Goal: Task Accomplishment & Management: Complete application form

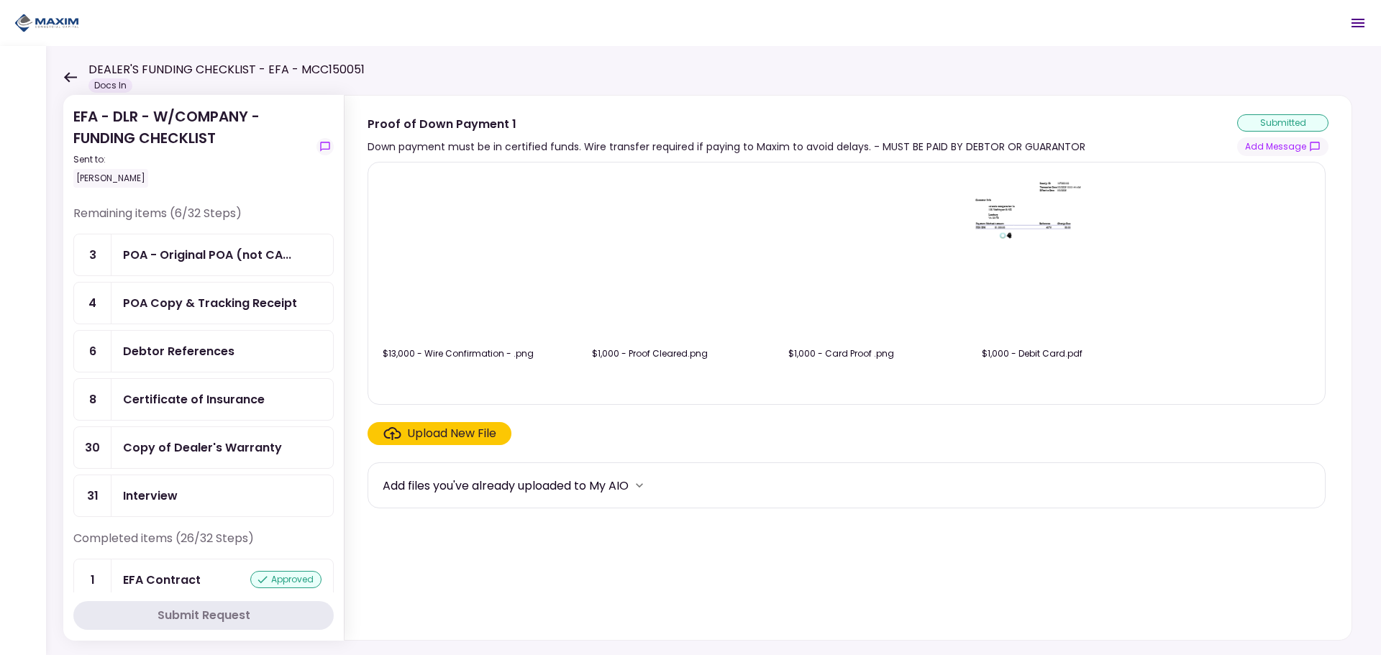
click at [66, 77] on icon at bounding box center [70, 77] width 13 height 10
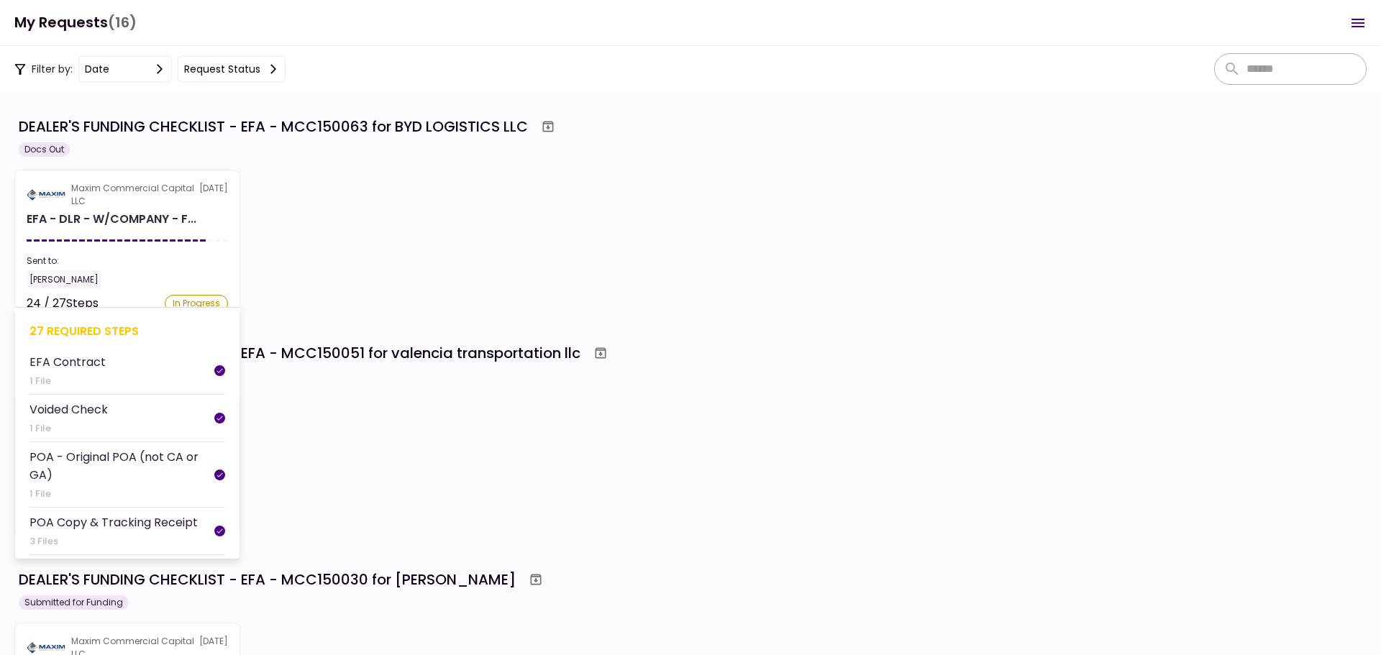
click at [135, 222] on div "EFA - DLR - W/COMPANY - F..." at bounding box center [112, 219] width 170 height 17
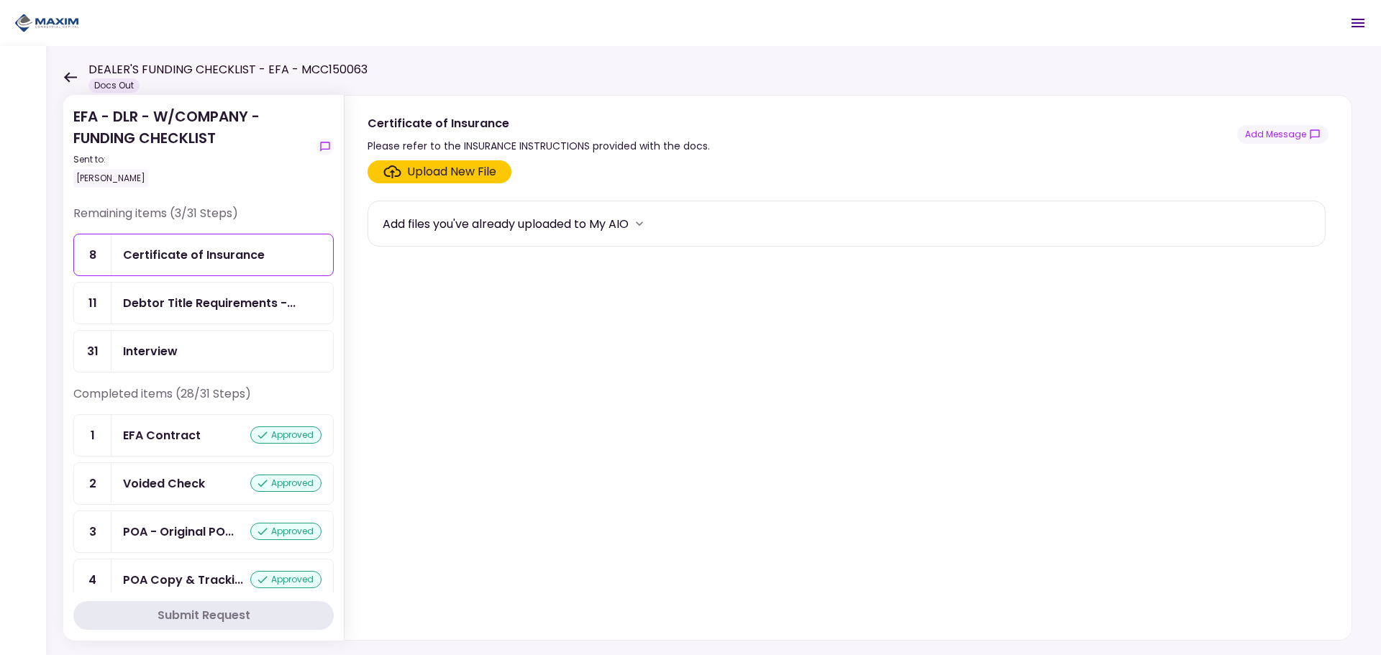
click at [69, 73] on icon at bounding box center [70, 77] width 13 height 10
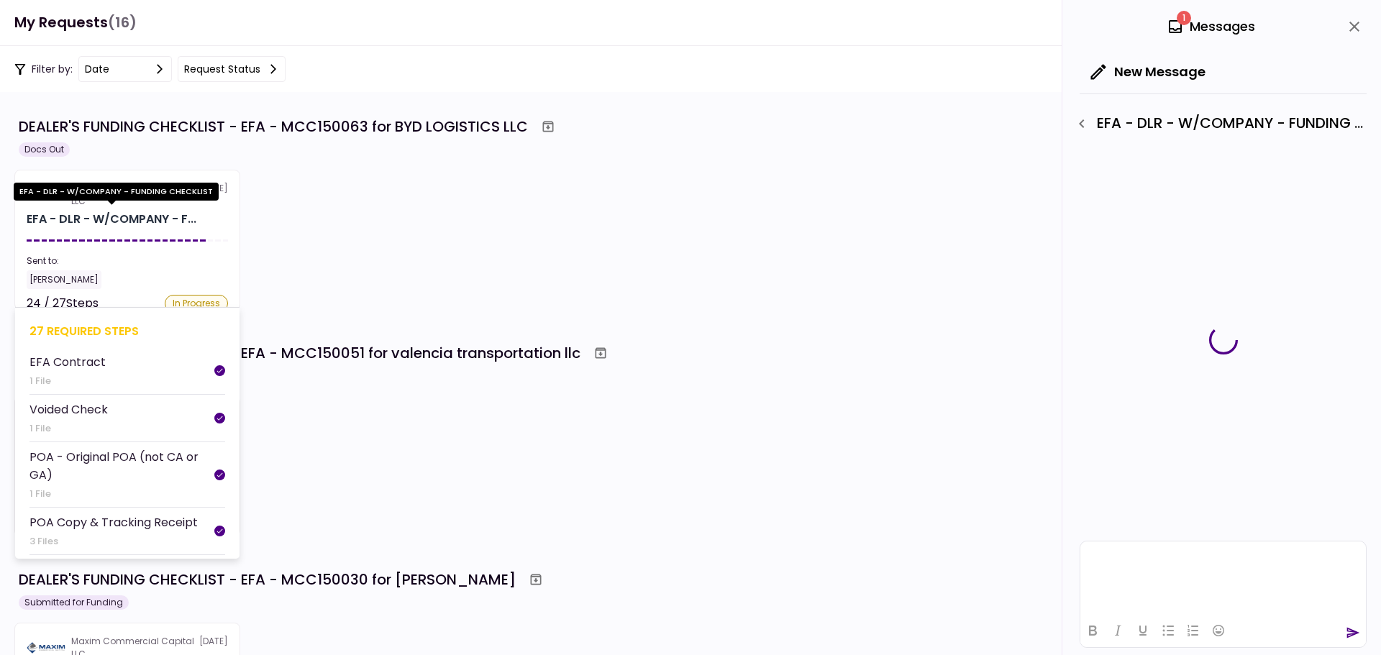
click at [145, 222] on div "EFA - DLR - W/COMPANY - F..." at bounding box center [112, 219] width 170 height 17
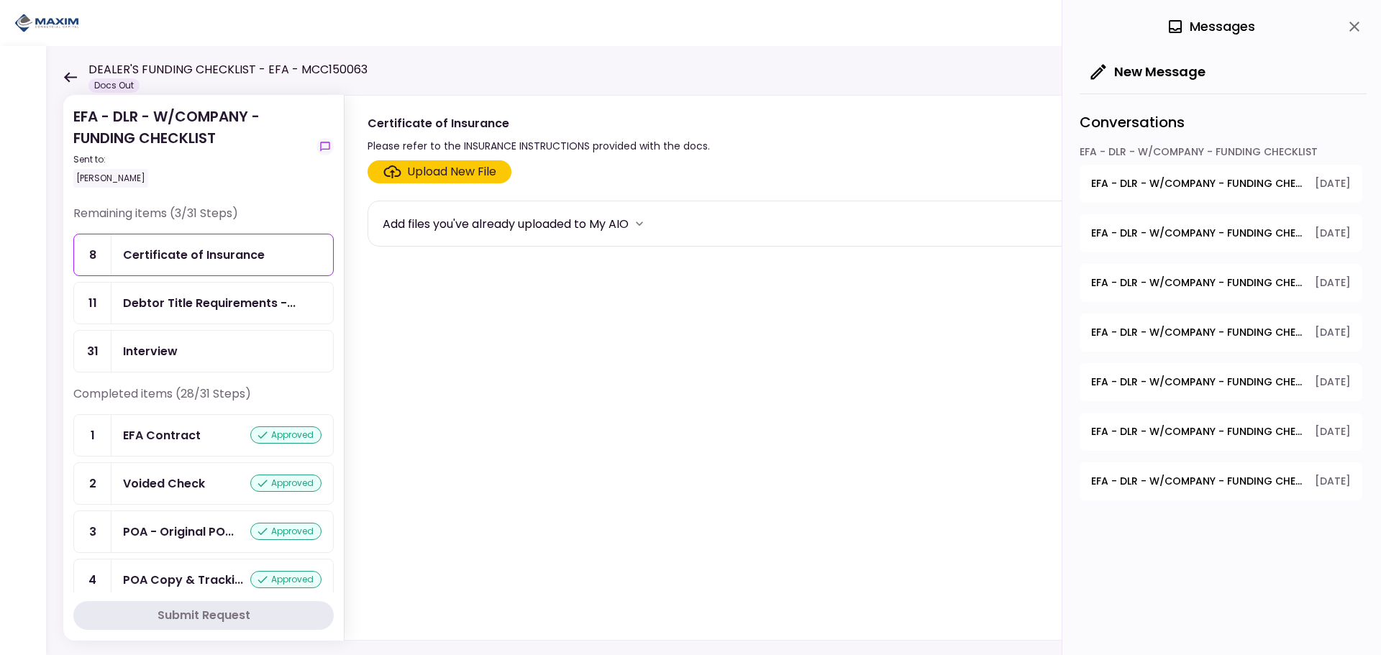
click at [65, 80] on icon at bounding box center [70, 77] width 14 height 11
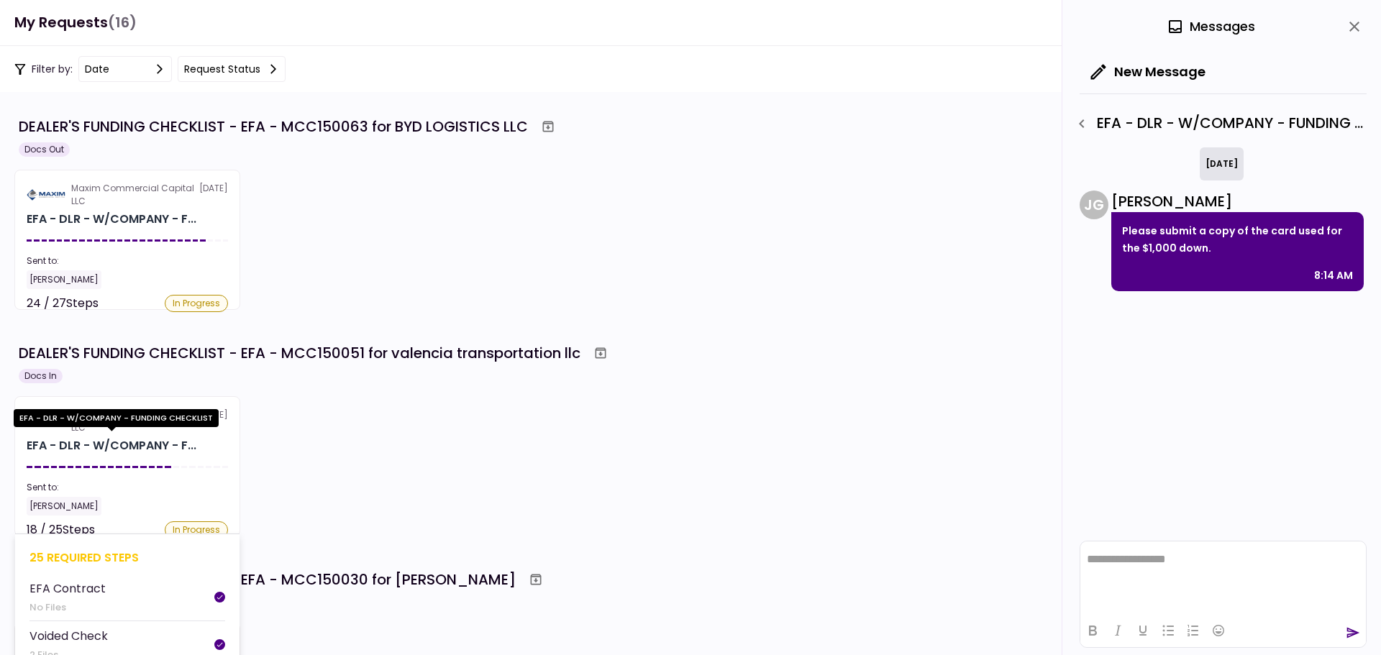
click at [163, 442] on div "EFA - DLR - W/COMPANY - F..." at bounding box center [112, 445] width 170 height 17
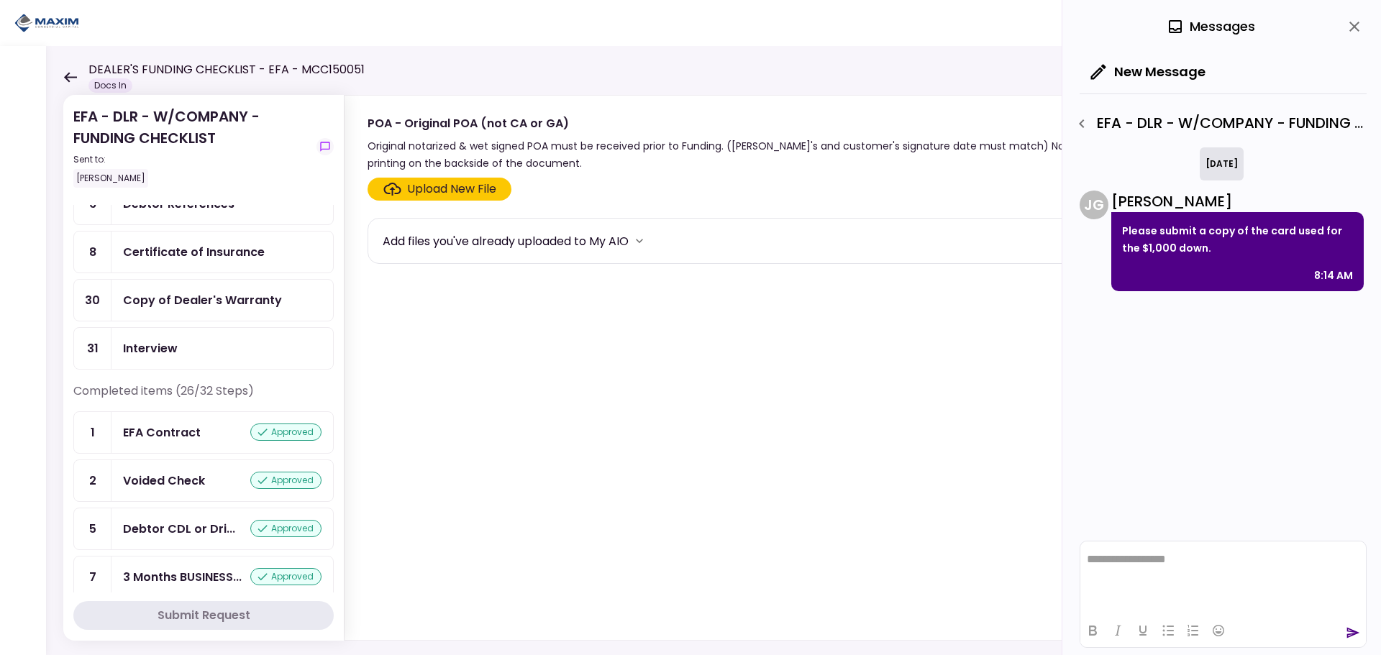
scroll to position [76, 0]
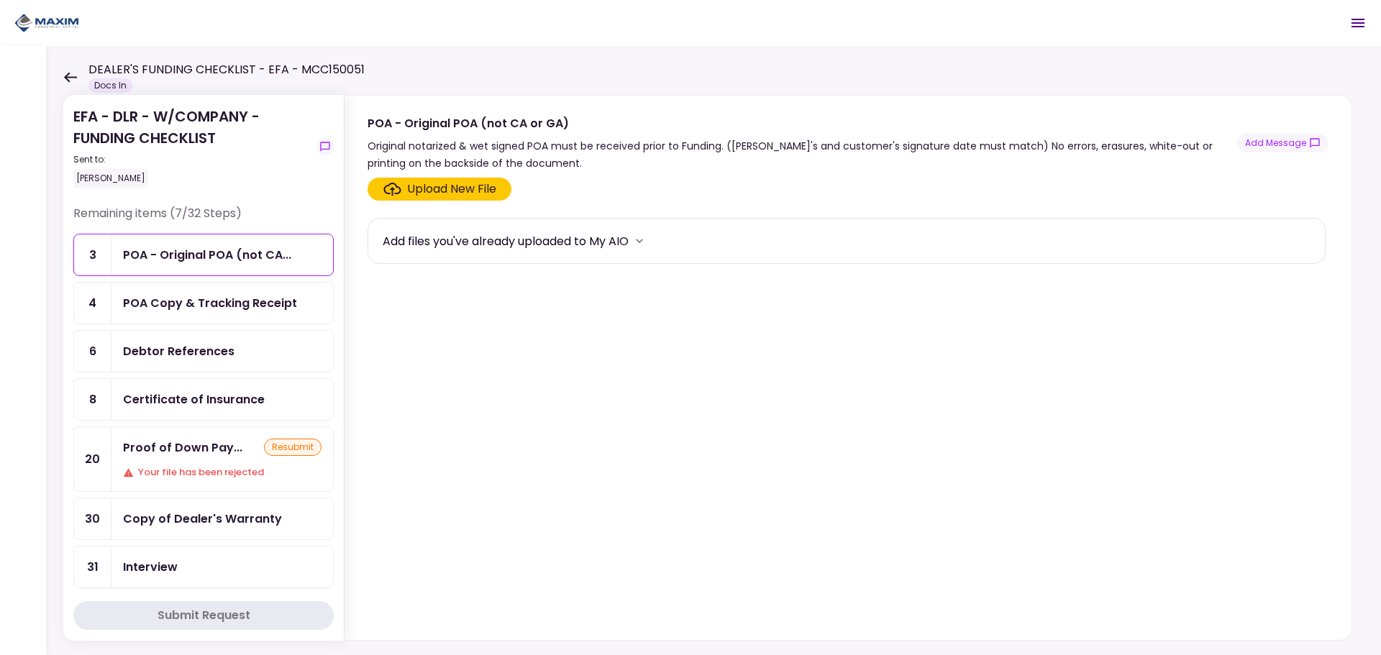
click at [164, 450] on div "Proof of Down Pay..." at bounding box center [182, 448] width 119 height 18
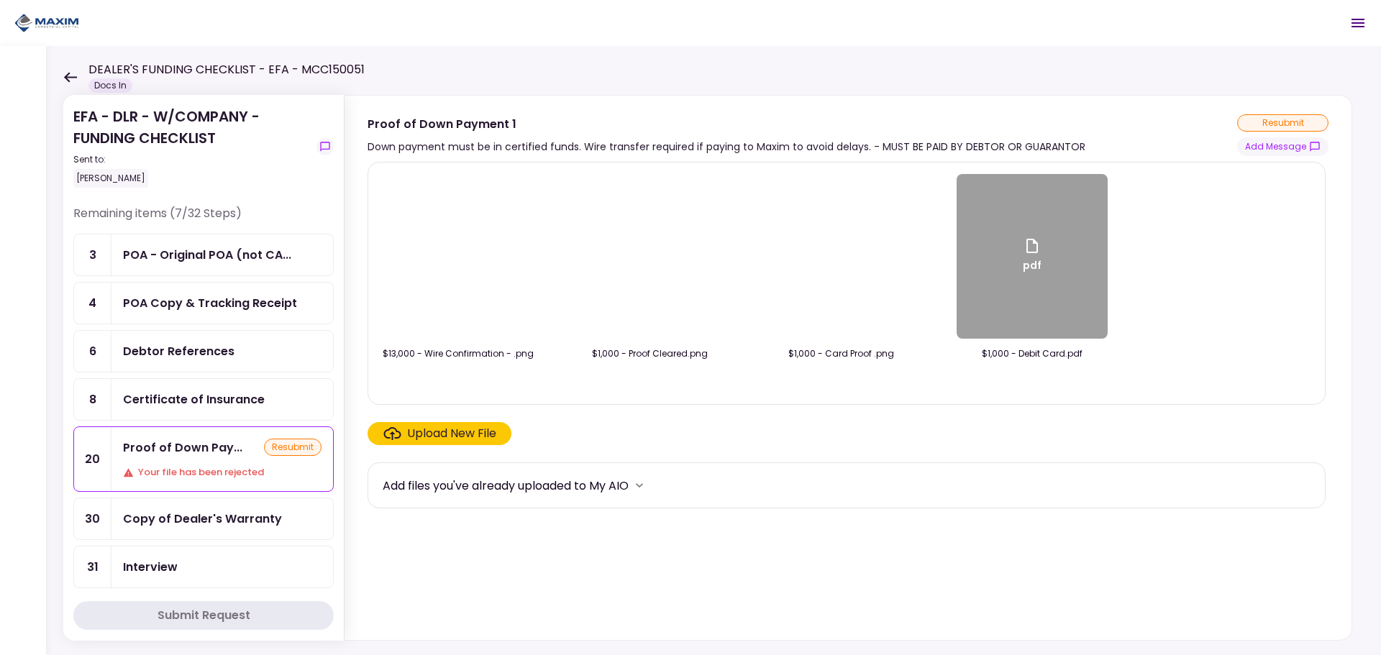
click at [461, 430] on div "Upload New File" at bounding box center [451, 433] width 89 height 17
click at [0, 0] on input "Upload New File" at bounding box center [0, 0] width 0 height 0
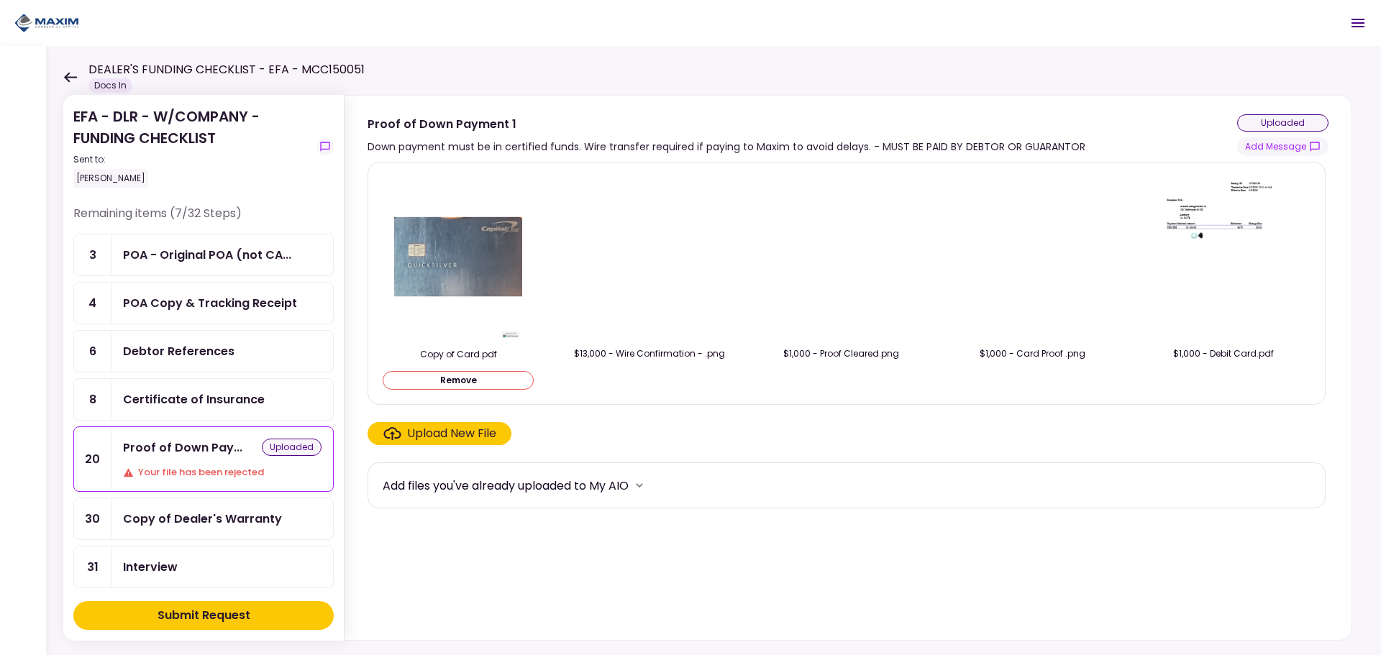
click at [250, 619] on button "Submit Request" at bounding box center [203, 615] width 260 height 29
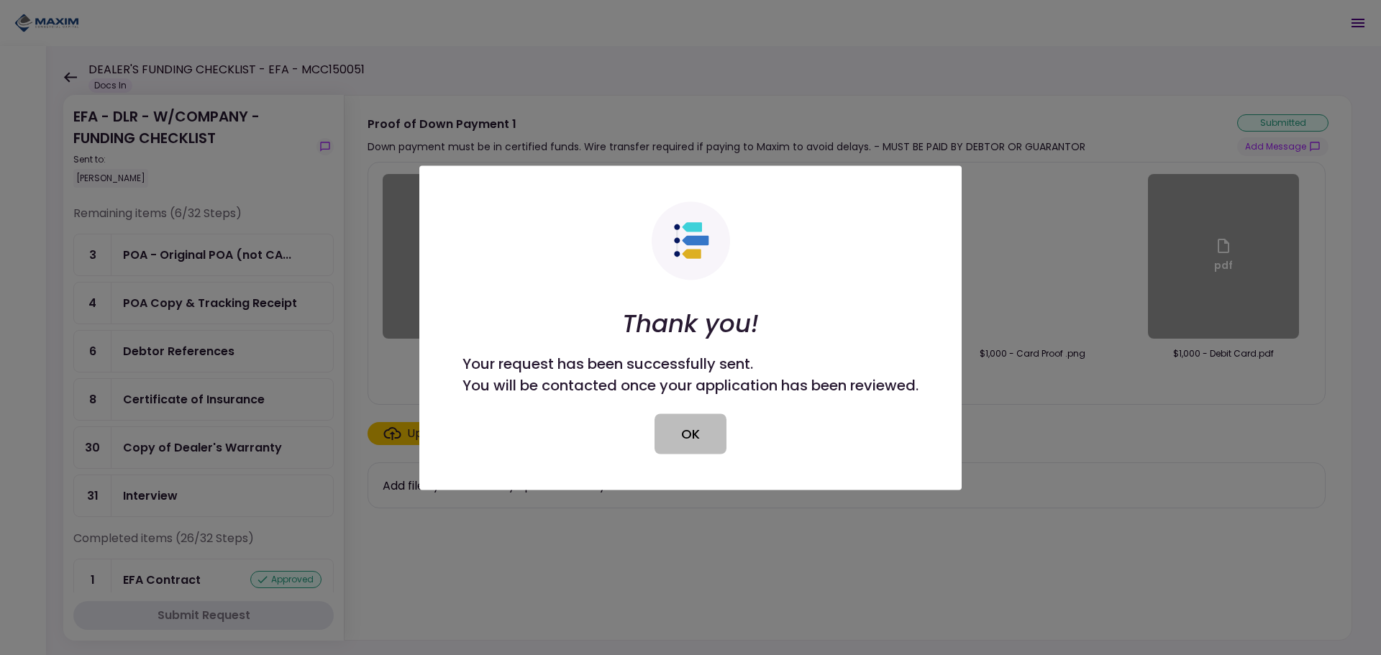
click at [699, 437] on button "OK" at bounding box center [691, 434] width 72 height 40
